Goal: Task Accomplishment & Management: Manage account settings

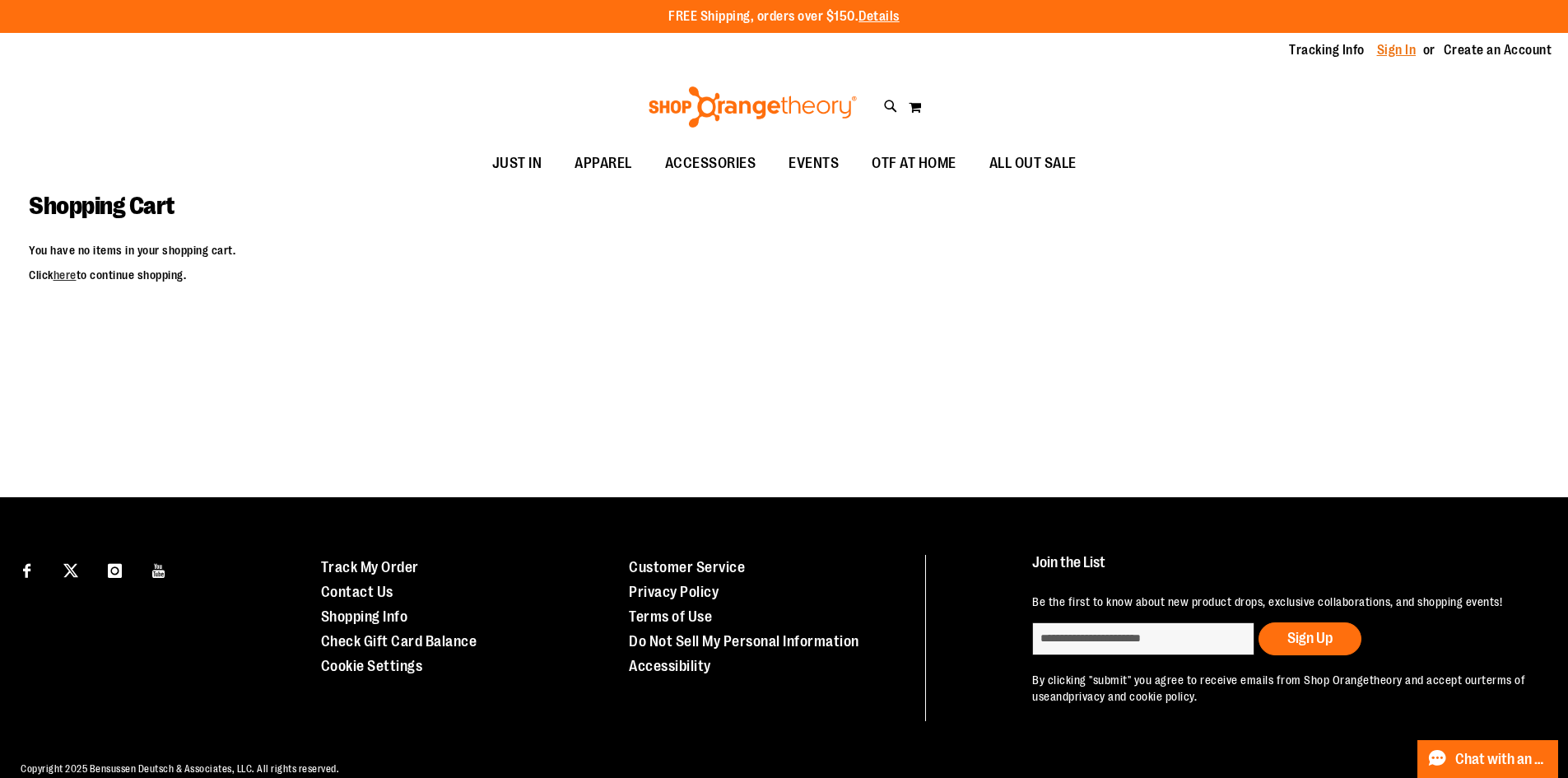
click at [1396, 46] on link "Sign In" at bounding box center [1397, 49] width 39 height 18
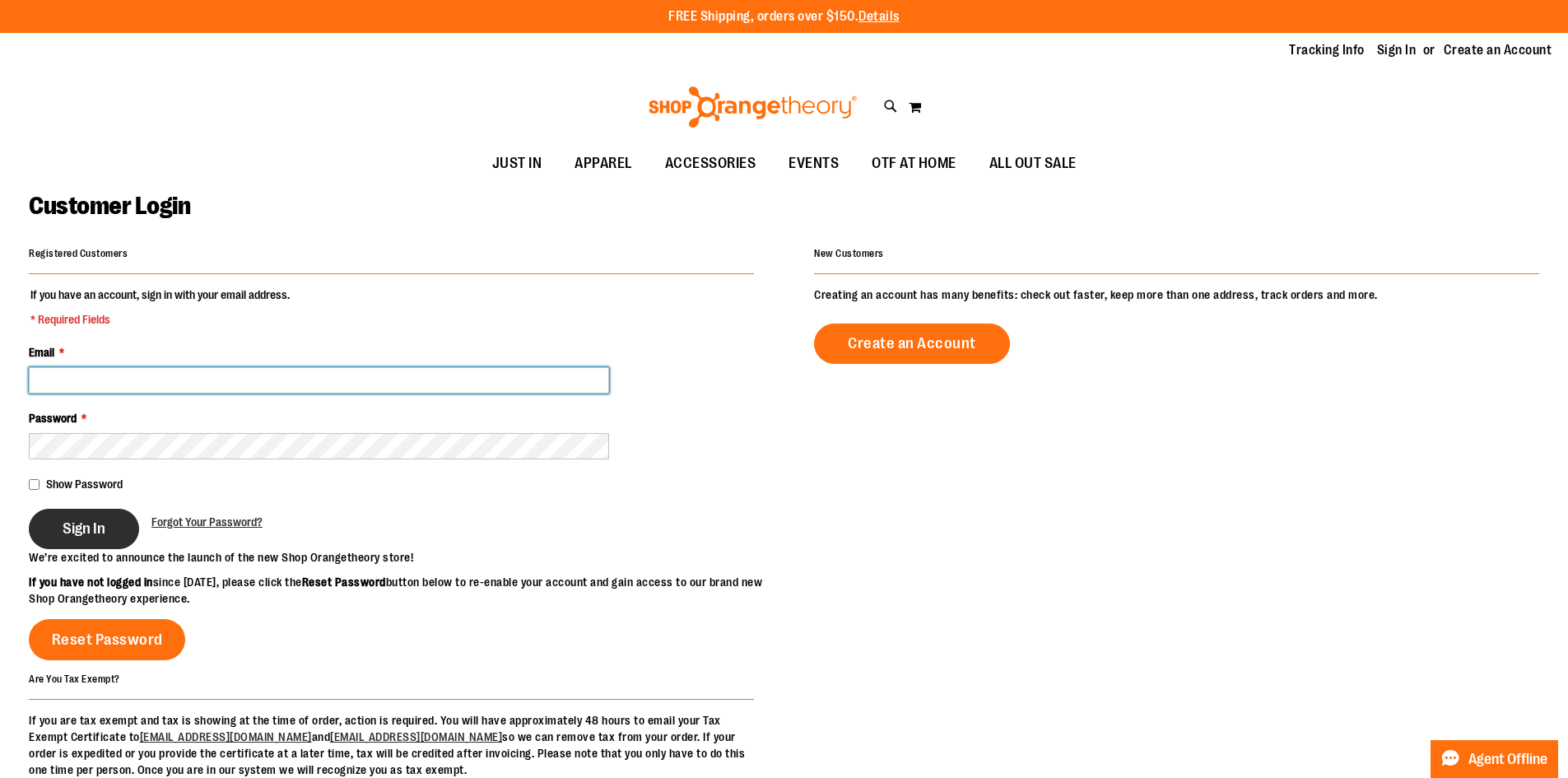
type input "**********"
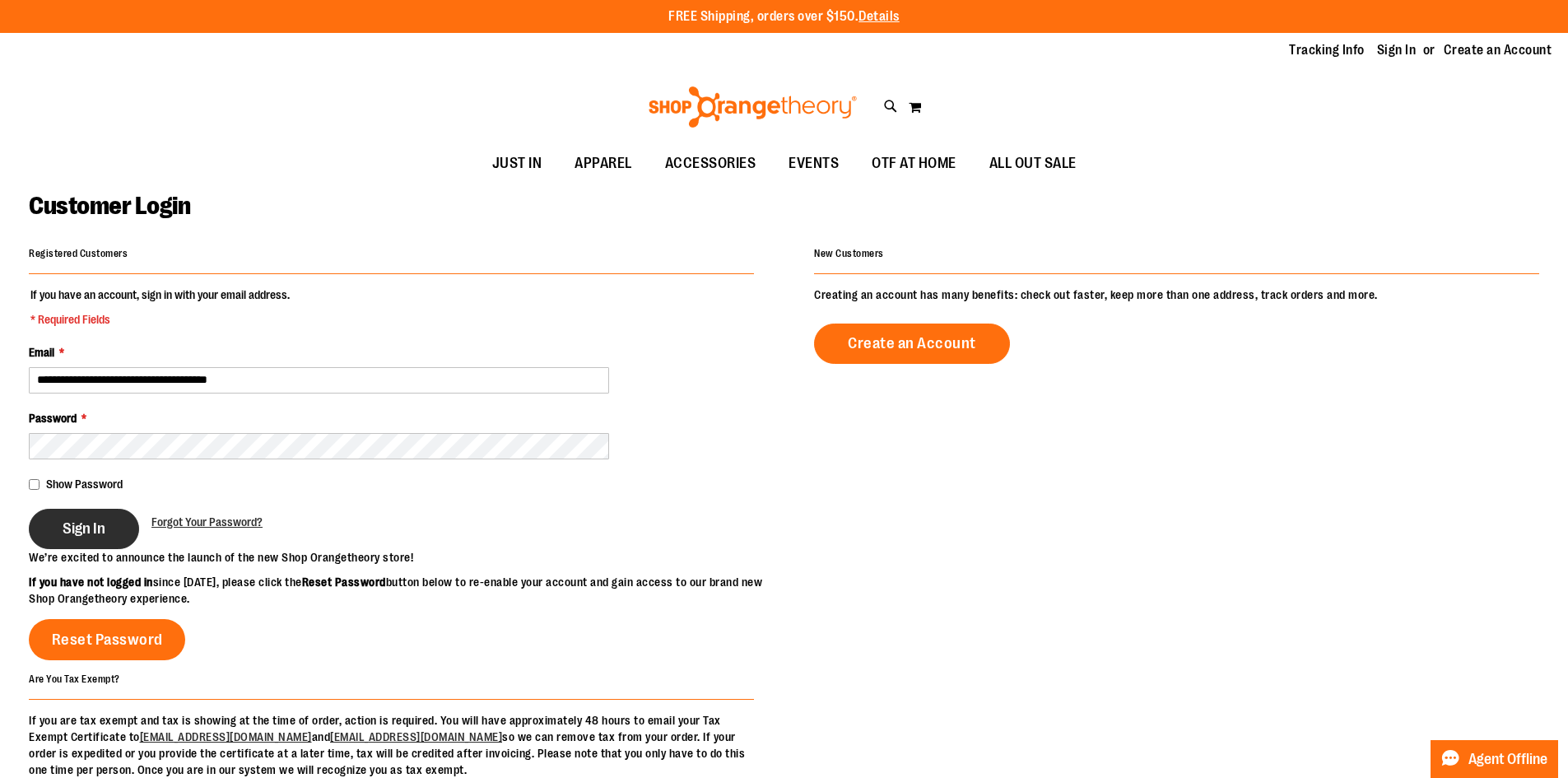
type input "**********"
click at [71, 529] on span "Sign In" at bounding box center [84, 528] width 43 height 18
